Goal: Transaction & Acquisition: Purchase product/service

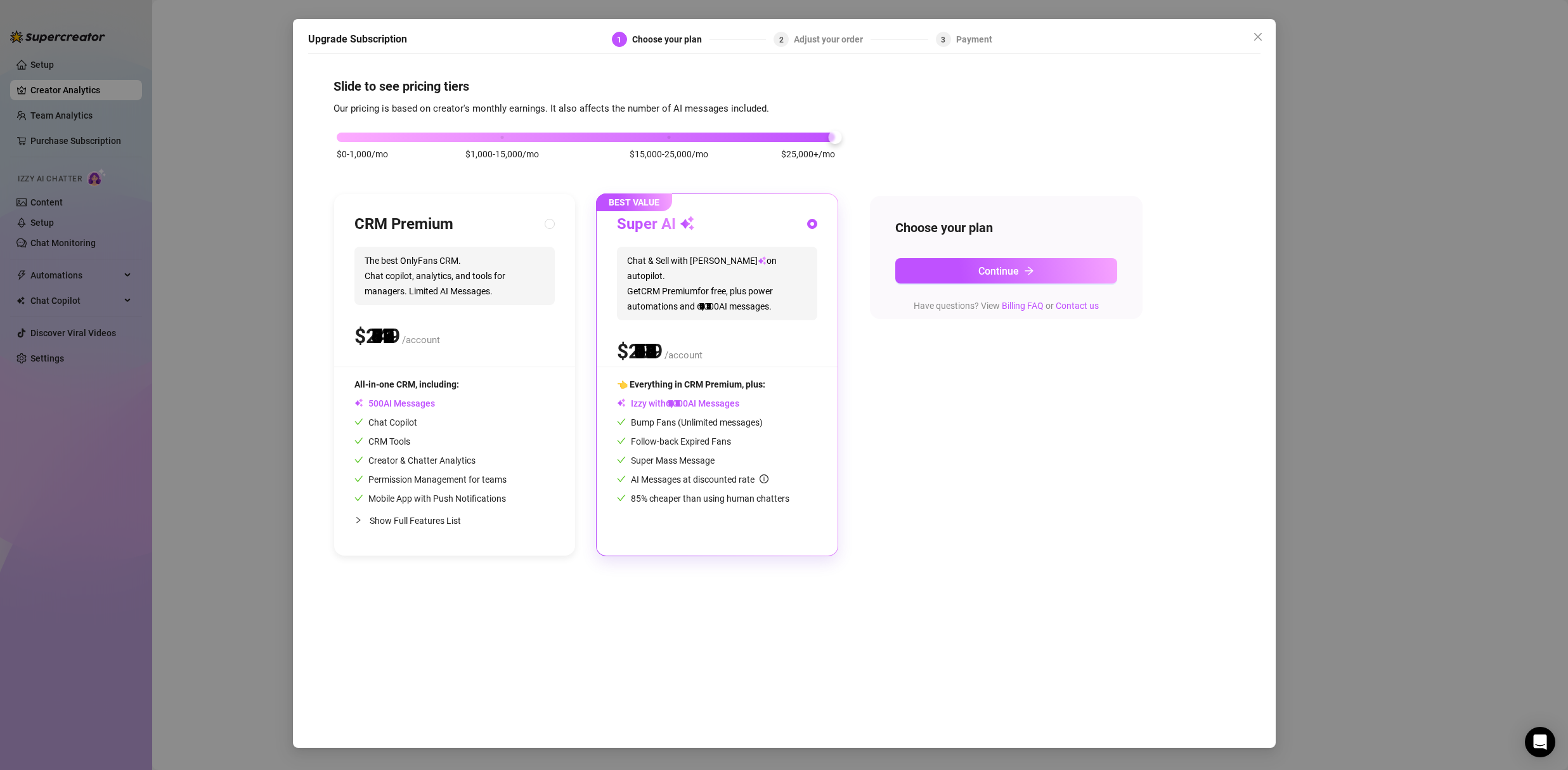
click at [814, 135] on div "$0-1,000/mo $1,000-15,000/mo $15,000-25,000/mo $25,000+/mo" at bounding box center [585, 134] width 498 height 8
click at [970, 270] on button "Continue" at bounding box center [1006, 271] width 222 height 25
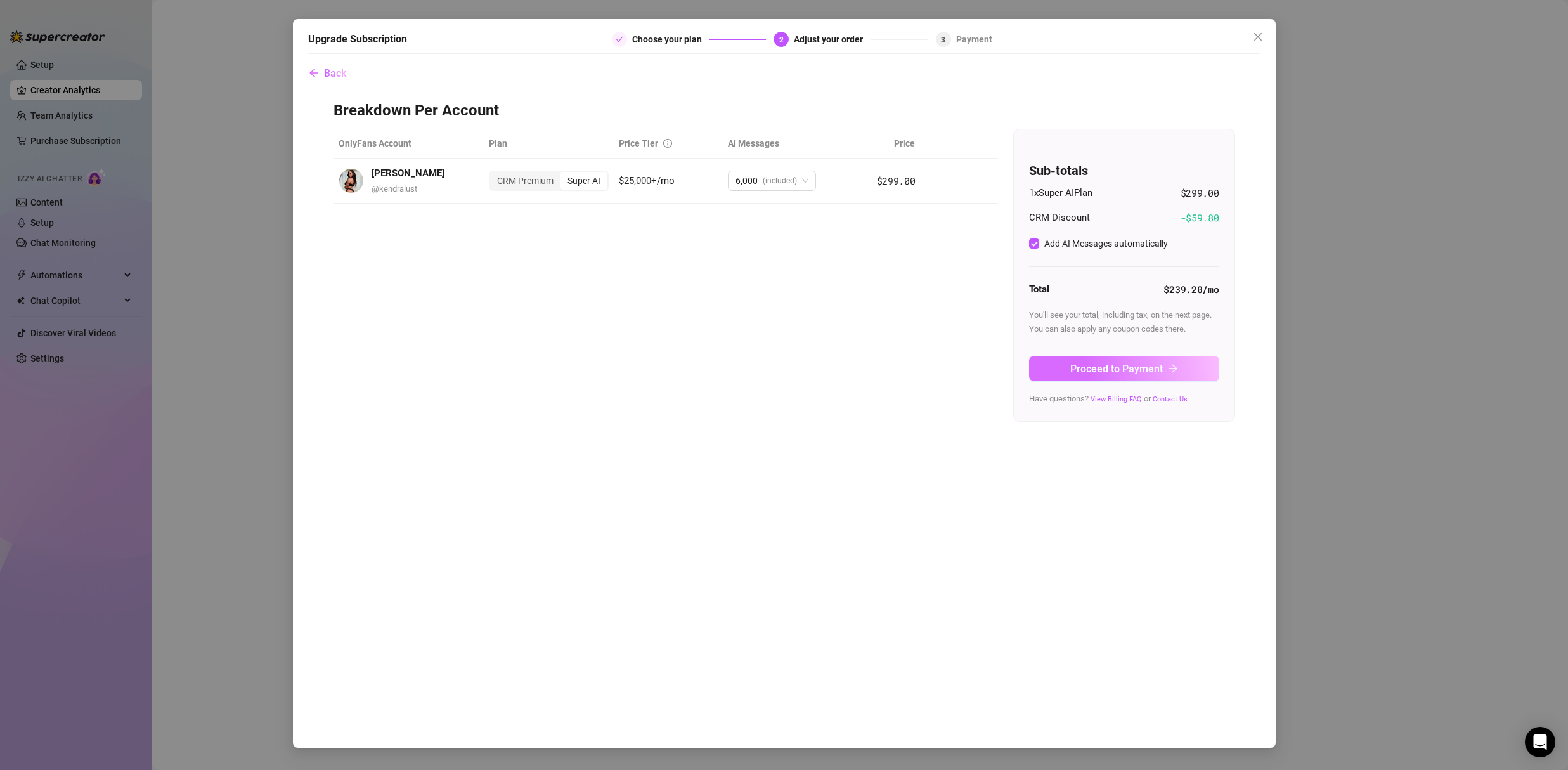
click at [1114, 367] on span "Proceed to Payment" at bounding box center [1116, 368] width 93 height 12
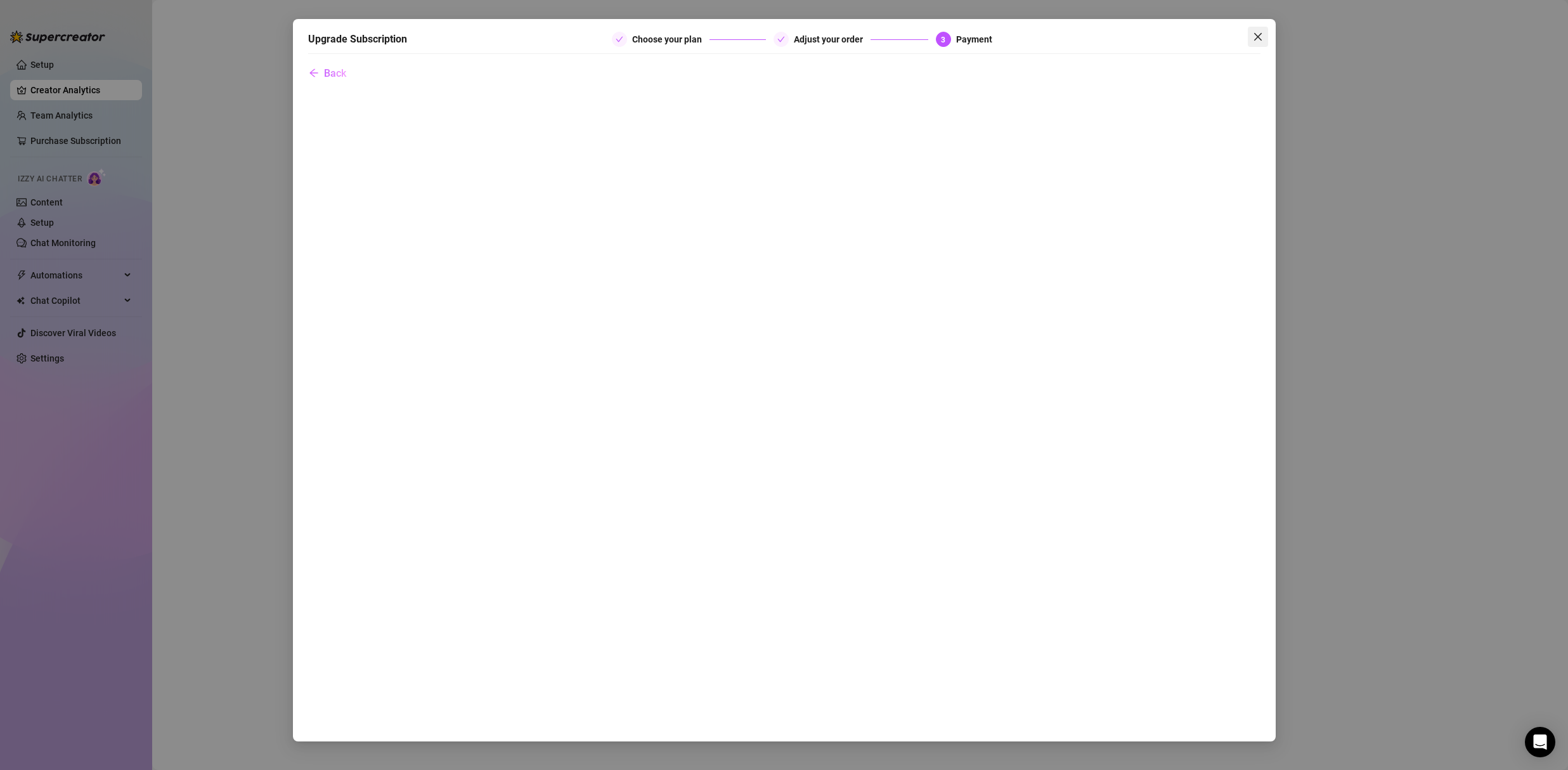
click at [1260, 38] on icon "close" at bounding box center [1257, 37] width 10 height 10
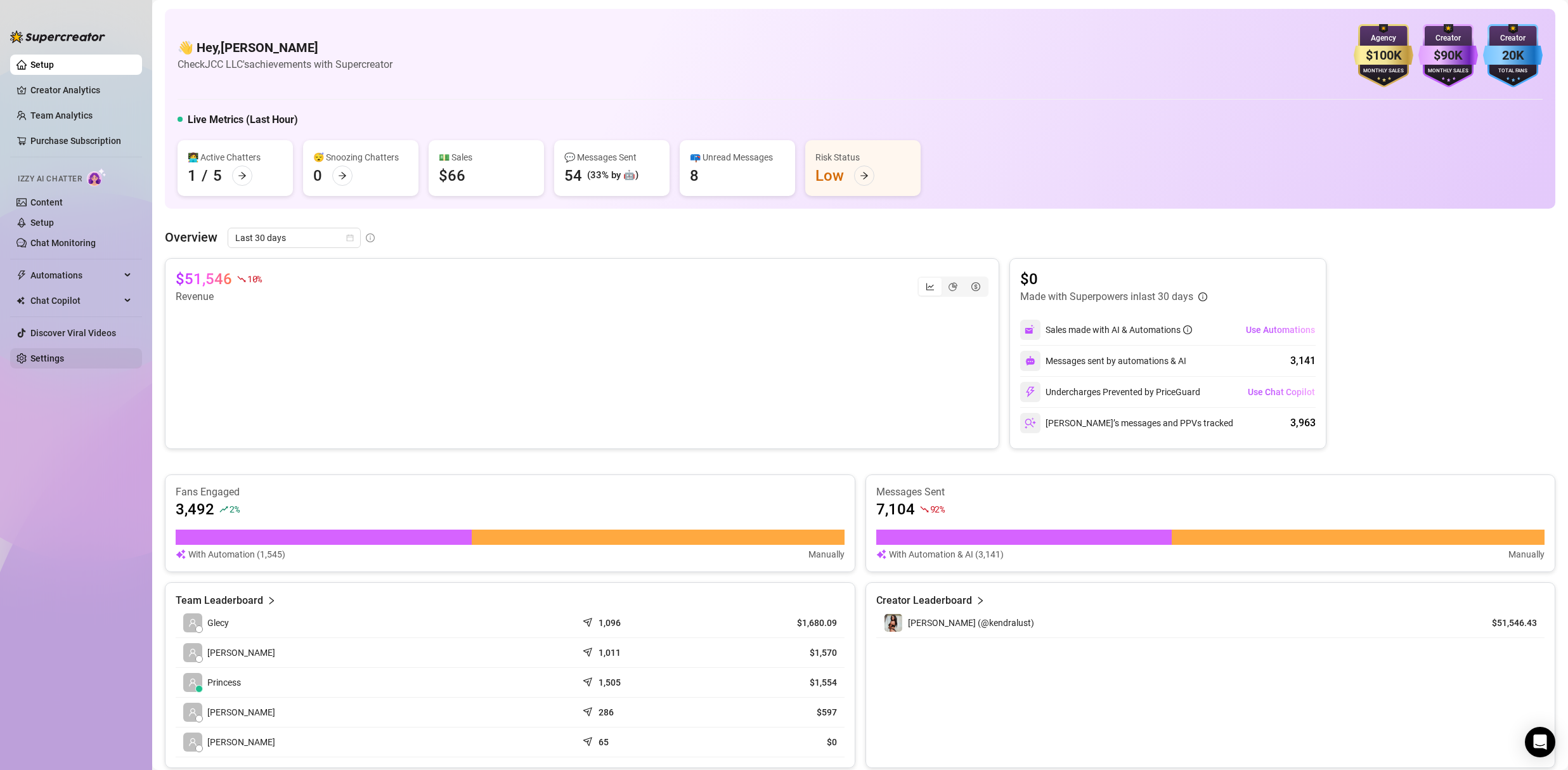
click at [48, 360] on link "Settings" at bounding box center [47, 358] width 33 height 10
